Goal: Information Seeking & Learning: Learn about a topic

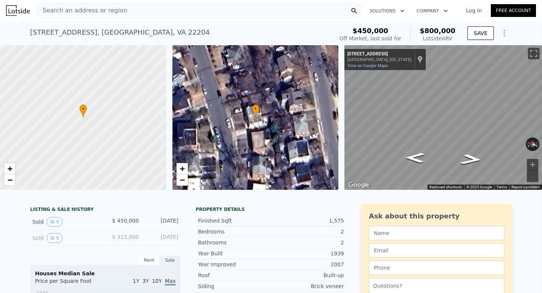
click at [151, 226] on div "Sold 0 $ 450,000 [DATE]" at bounding box center [105, 222] width 150 height 16
click at [169, 217] on div "[DATE]" at bounding box center [161, 222] width 33 height 10
click at [38, 222] on div "Sold 0" at bounding box center [65, 222] width 67 height 10
click at [164, 220] on div "[DATE]" at bounding box center [161, 222] width 33 height 10
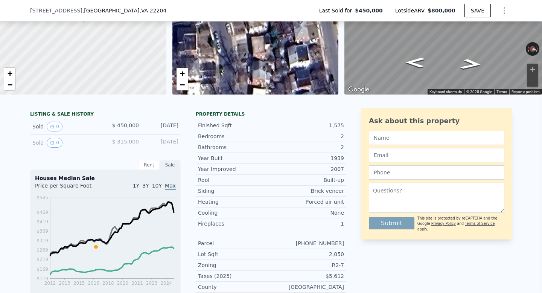
scroll to position [96, 0]
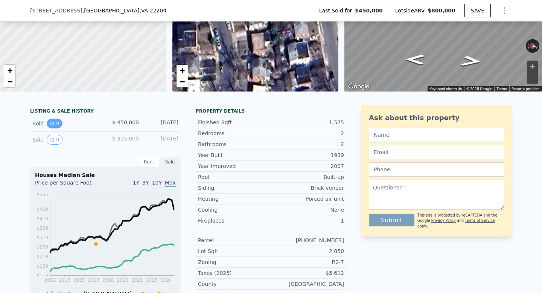
click at [56, 122] on button "0" at bounding box center [55, 123] width 16 height 10
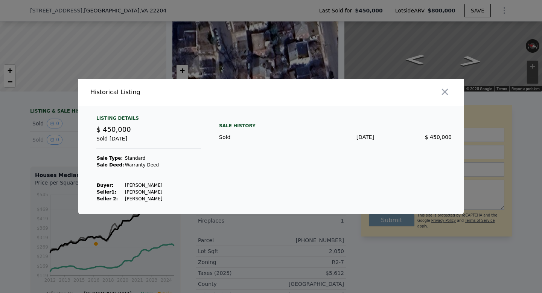
click at [129, 186] on td "[PERSON_NAME]" at bounding box center [143, 185] width 38 height 7
click at [151, 182] on td "[PERSON_NAME]" at bounding box center [143, 185] width 38 height 7
drag, startPoint x: 158, startPoint y: 182, endPoint x: 119, endPoint y: 183, distance: 39.1
click at [119, 183] on tr "Buyer : [PERSON_NAME]" at bounding box center [129, 185] width 66 height 7
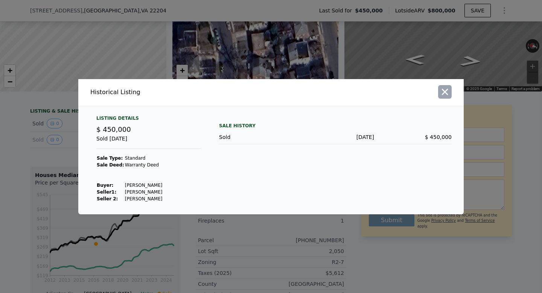
click at [440, 92] on icon "button" at bounding box center [444, 91] width 11 height 11
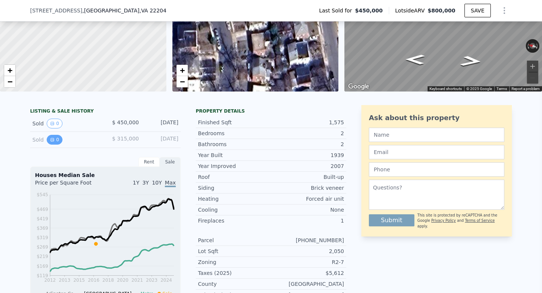
click at [53, 140] on icon "View historical data" at bounding box center [52, 139] width 3 height 3
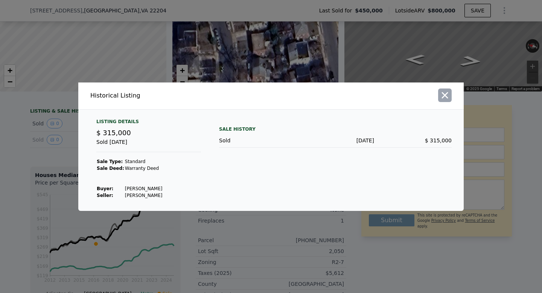
click at [442, 95] on icon "button" at bounding box center [444, 95] width 11 height 11
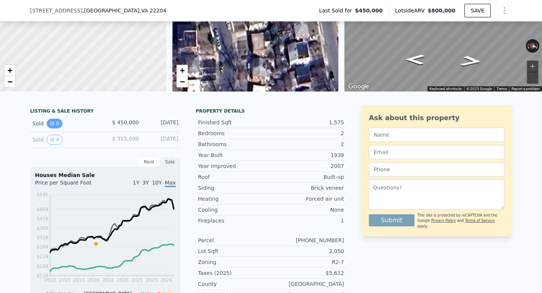
click at [57, 121] on button "0" at bounding box center [55, 123] width 16 height 10
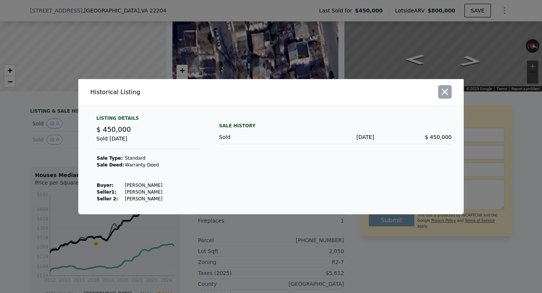
click at [448, 87] on icon "button" at bounding box center [444, 91] width 11 height 11
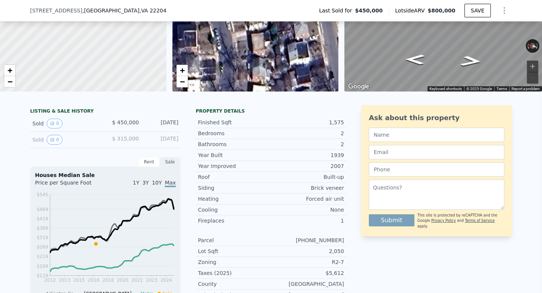
click at [26, 142] on div "LISTING & SALE HISTORY Sold 0 $ 450,000 [DATE] Sold 0 $ 315,000 [DATE] Rent Sal…" at bounding box center [271, 293] width 542 height 388
click at [117, 143] on div "$ 315,000" at bounding box center [121, 140] width 33 height 10
click at [121, 139] on span "$ 315,000" at bounding box center [125, 138] width 27 height 6
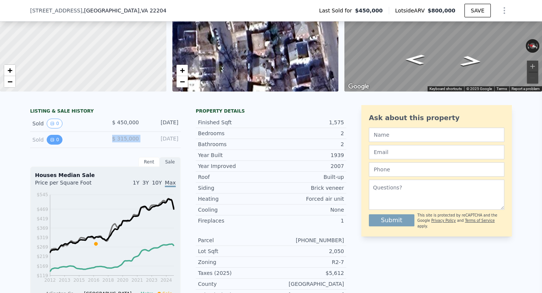
click at [60, 140] on button "0" at bounding box center [55, 140] width 16 height 10
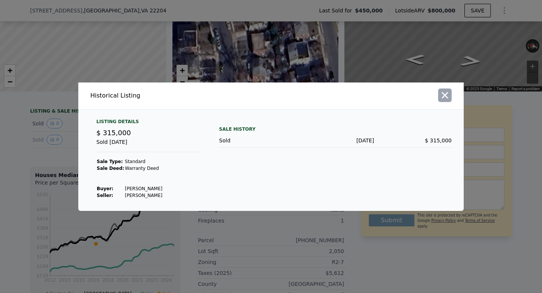
click at [443, 97] on icon "button" at bounding box center [444, 95] width 11 height 11
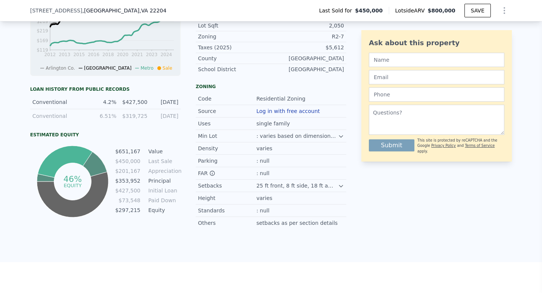
scroll to position [392, 0]
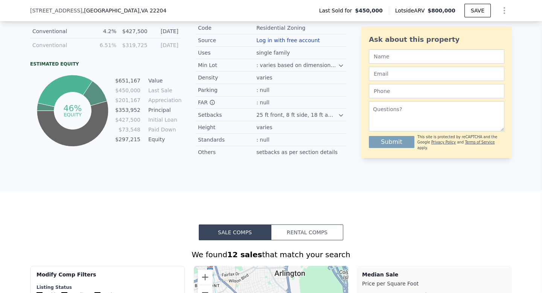
click at [341, 111] on div at bounding box center [341, 114] width 6 height 6
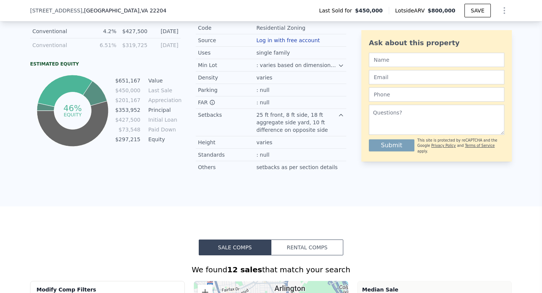
click at [339, 113] on icon at bounding box center [341, 115] width 6 height 6
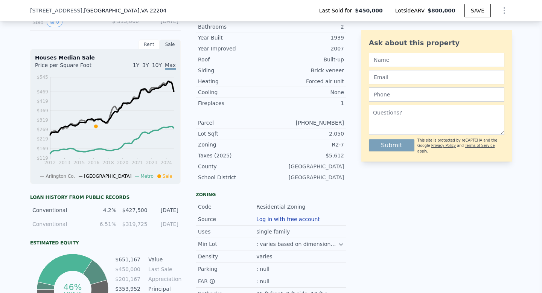
scroll to position [53, 0]
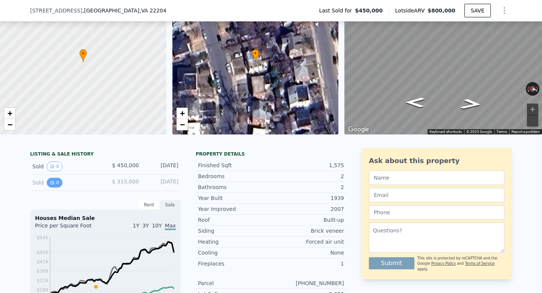
click at [50, 181] on icon "View historical data" at bounding box center [52, 182] width 5 height 5
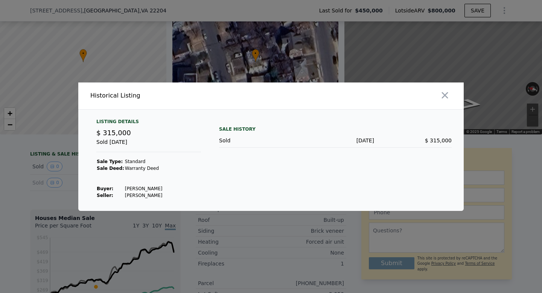
click at [138, 188] on td "[PERSON_NAME]" at bounding box center [143, 188] width 38 height 7
click at [163, 185] on td "[PERSON_NAME]" at bounding box center [143, 188] width 38 height 7
click at [11, 190] on div at bounding box center [271, 146] width 542 height 293
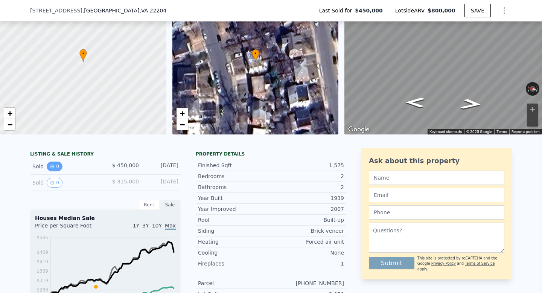
click at [52, 169] on button "0" at bounding box center [55, 166] width 16 height 10
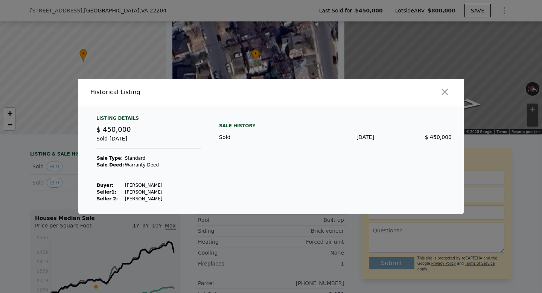
drag, startPoint x: 122, startPoint y: 184, endPoint x: 157, endPoint y: 184, distance: 35.4
click at [157, 184] on td "[PERSON_NAME]" at bounding box center [143, 185] width 38 height 7
click at [446, 94] on icon "button" at bounding box center [444, 91] width 11 height 11
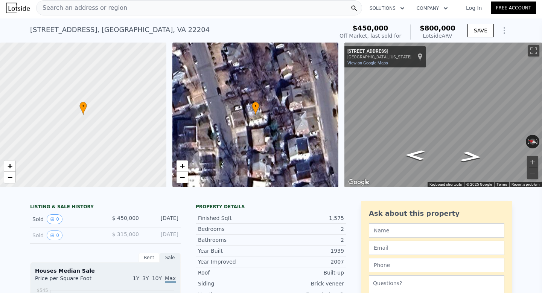
scroll to position [98, 0]
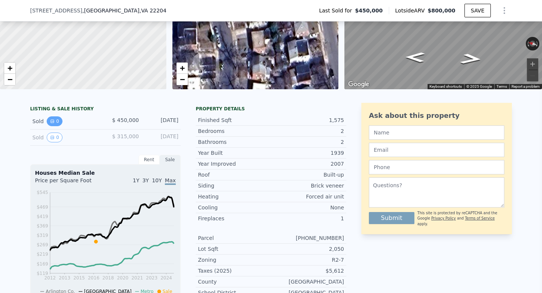
click at [56, 123] on button "0" at bounding box center [55, 121] width 16 height 10
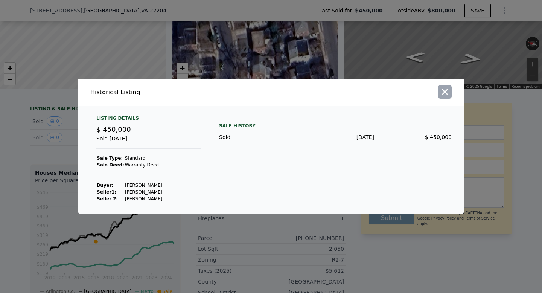
click at [444, 90] on icon "button" at bounding box center [444, 91] width 11 height 11
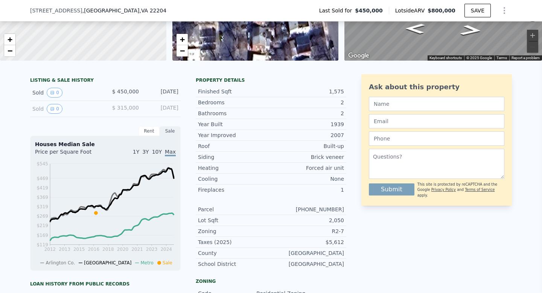
scroll to position [0, 0]
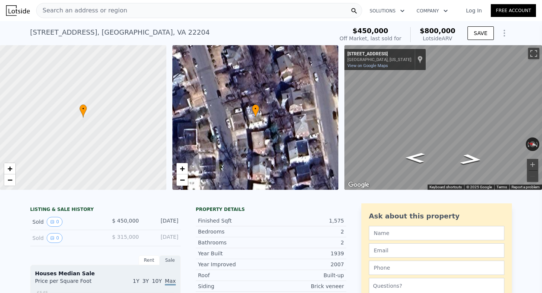
click at [148, 10] on div "Search an address or region" at bounding box center [199, 10] width 326 height 15
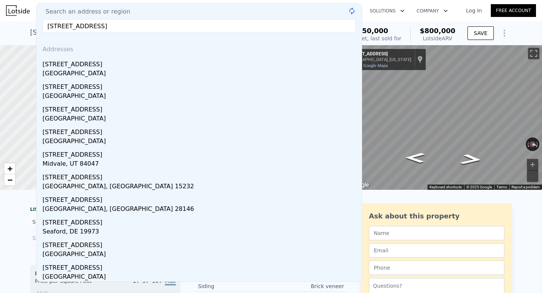
type input "[STREET_ADDRESS]"
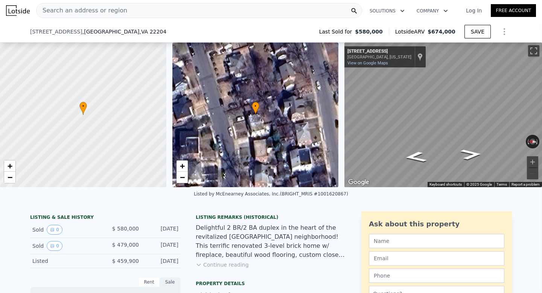
scroll to position [54, 0]
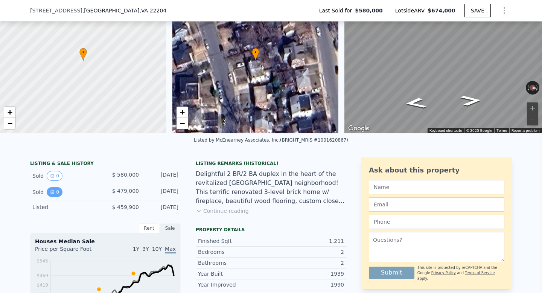
click at [53, 194] on button "0" at bounding box center [55, 192] width 16 height 10
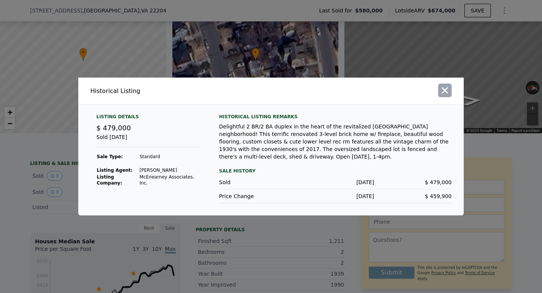
click at [447, 91] on icon "button" at bounding box center [444, 90] width 11 height 11
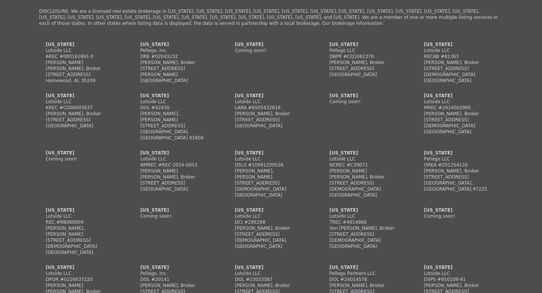
scroll to position [2140, 0]
